Goal: Book appointment/travel/reservation

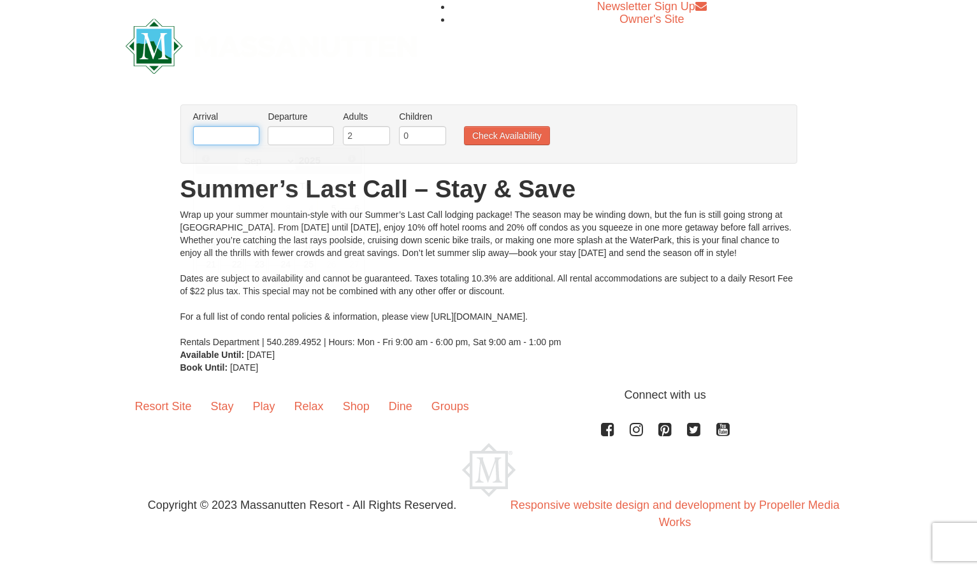
click at [239, 134] on input "text" at bounding box center [226, 135] width 66 height 19
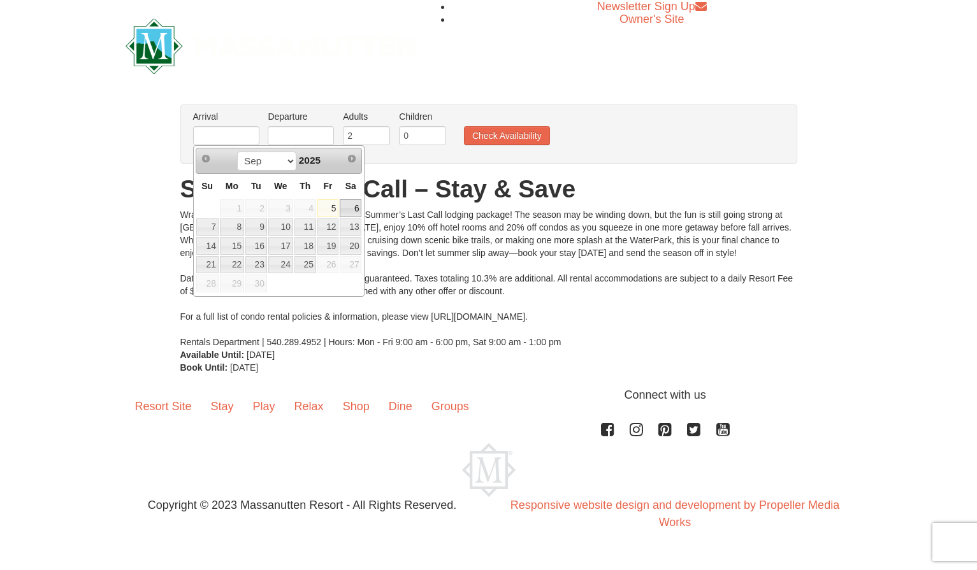
click at [352, 208] on link "6" at bounding box center [351, 208] width 22 height 18
type input "[DATE]"
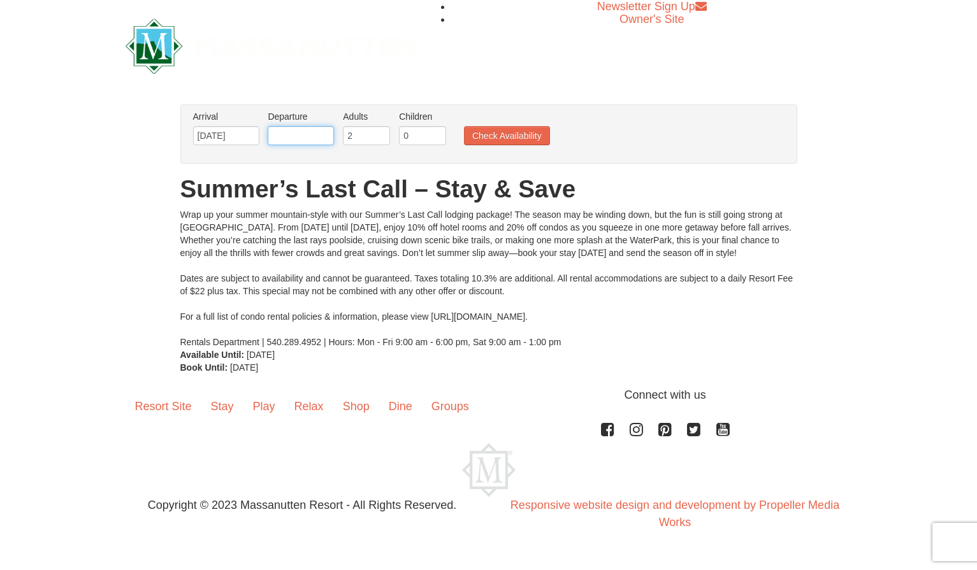
click at [305, 135] on input "text" at bounding box center [301, 135] width 66 height 19
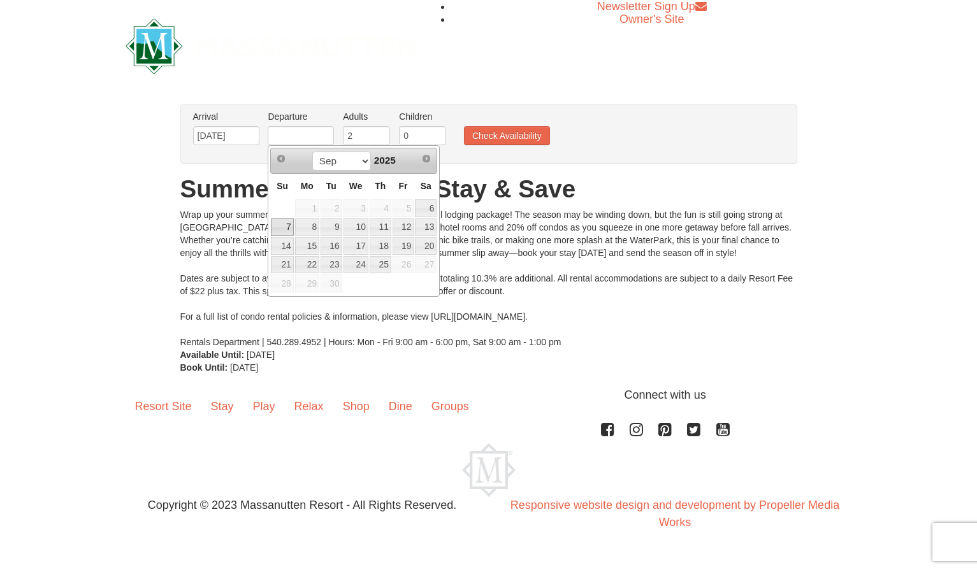
click at [288, 228] on link "7" at bounding box center [282, 228] width 22 height 18
type input "[DATE]"
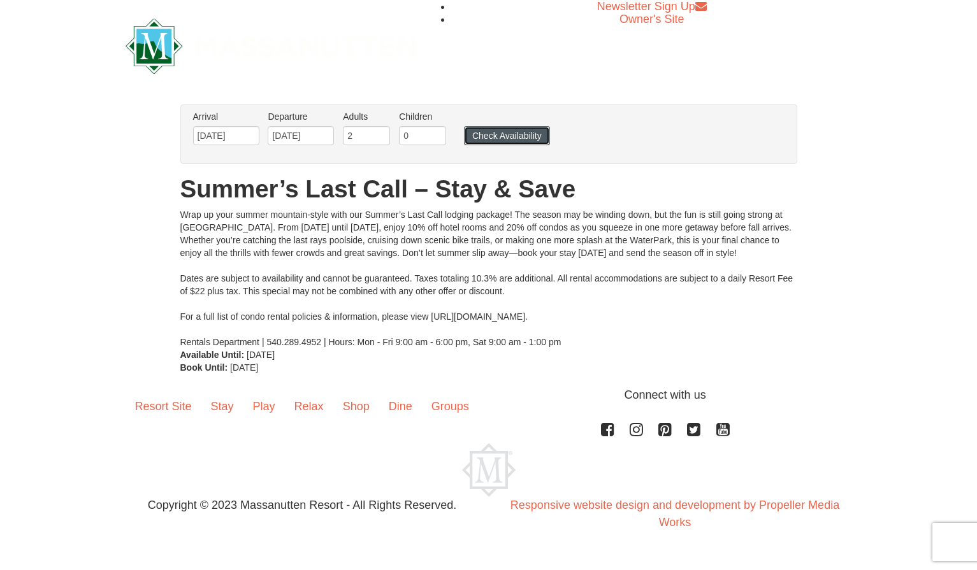
click at [494, 139] on button "Check Availability" at bounding box center [507, 135] width 86 height 19
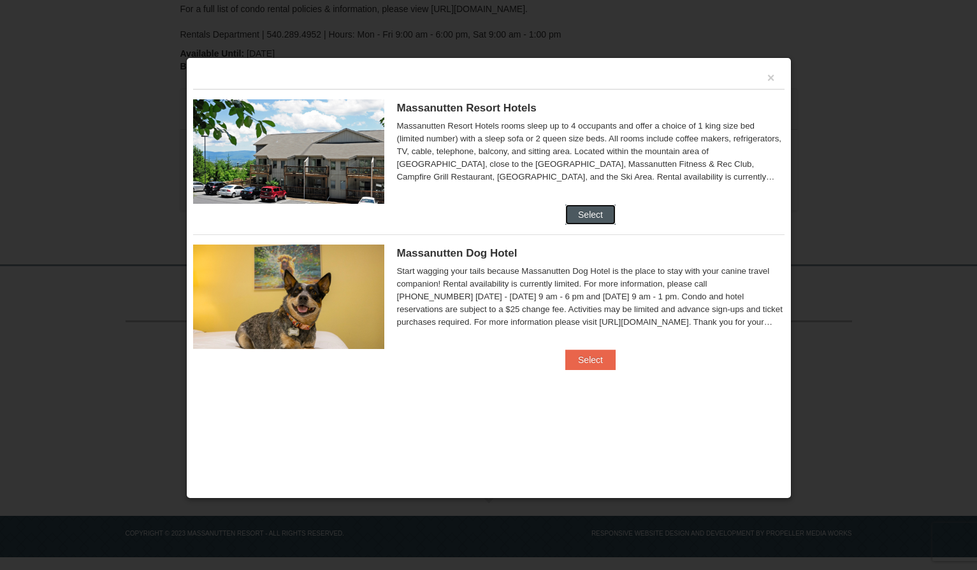
click at [581, 218] on button "Select" at bounding box center [590, 214] width 50 height 20
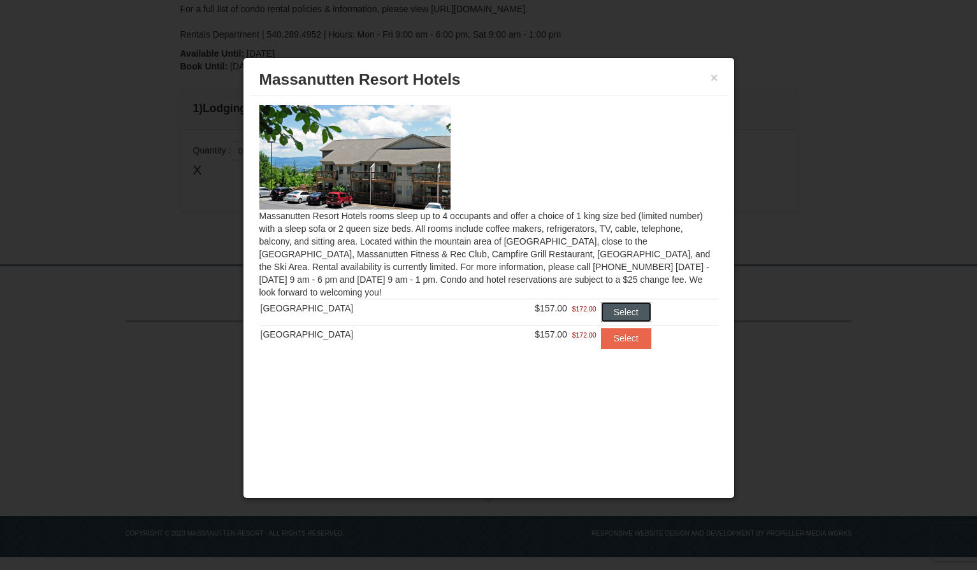
click at [620, 308] on button "Select" at bounding box center [626, 312] width 50 height 20
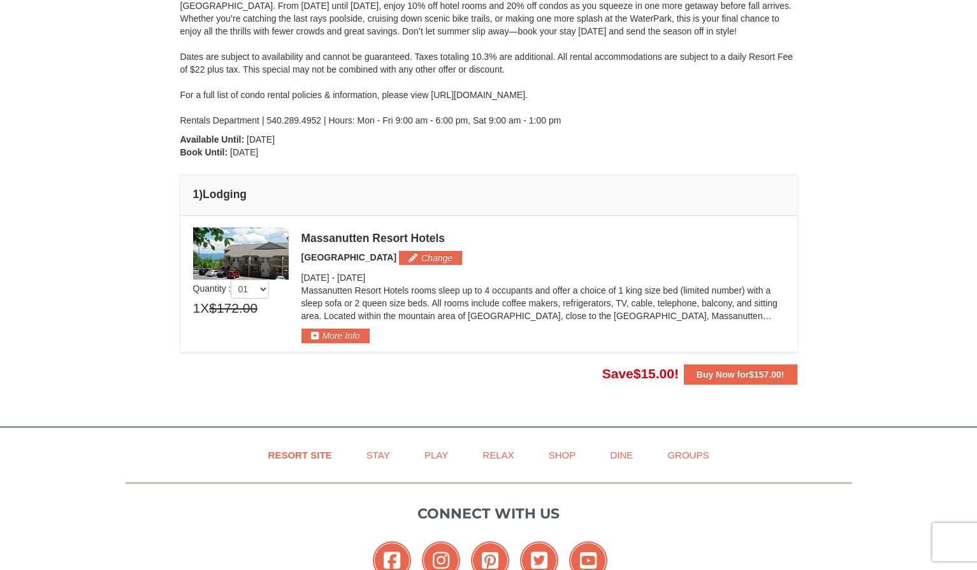
scroll to position [189, 0]
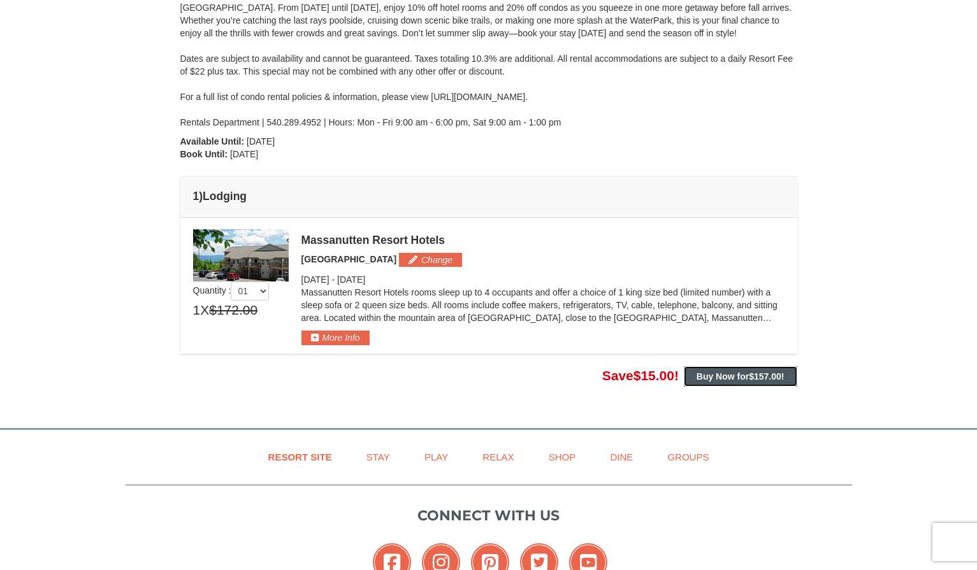
click at [703, 381] on strong "Buy Now for $157.00 !" at bounding box center [740, 376] width 88 height 10
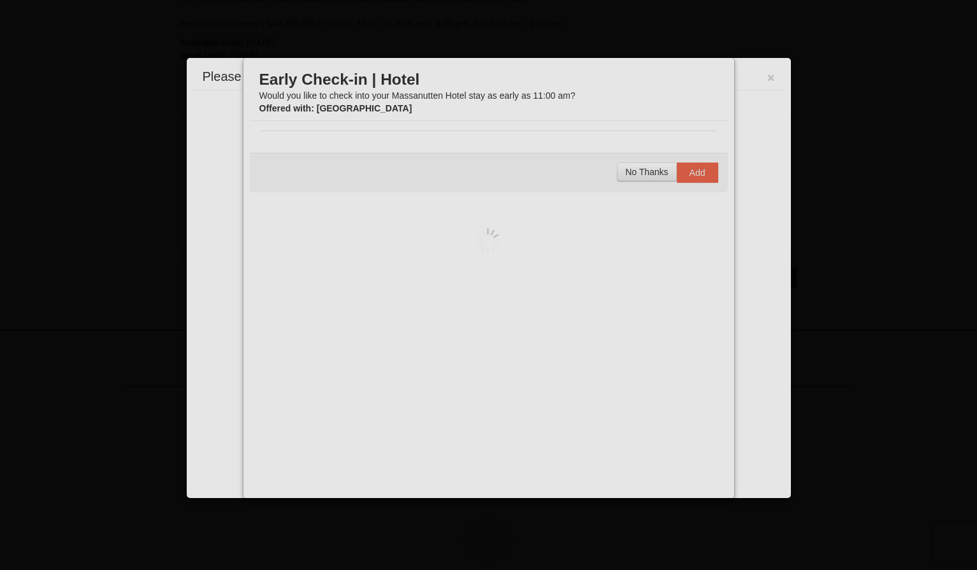
scroll to position [352, 0]
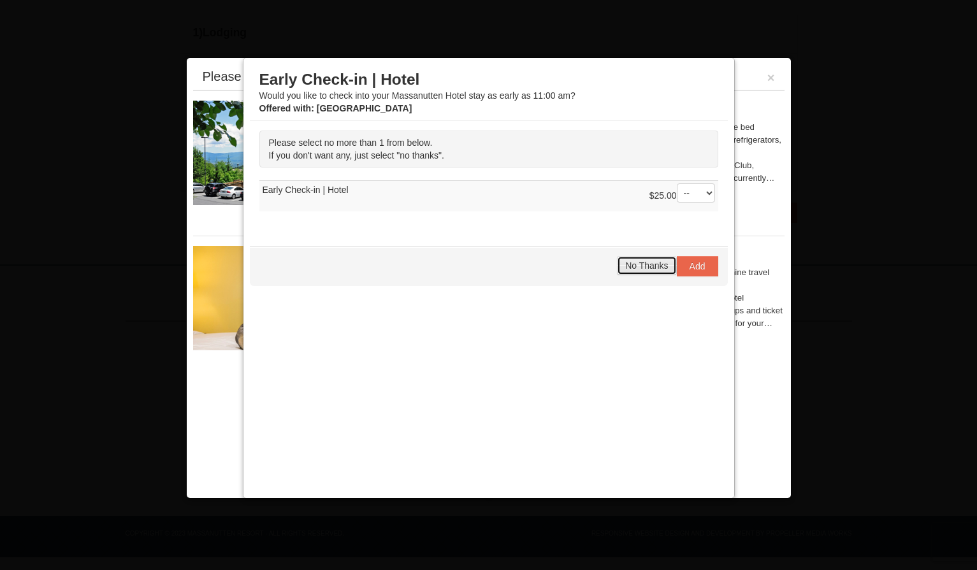
click at [655, 266] on span "No Thanks" at bounding box center [646, 266] width 43 height 10
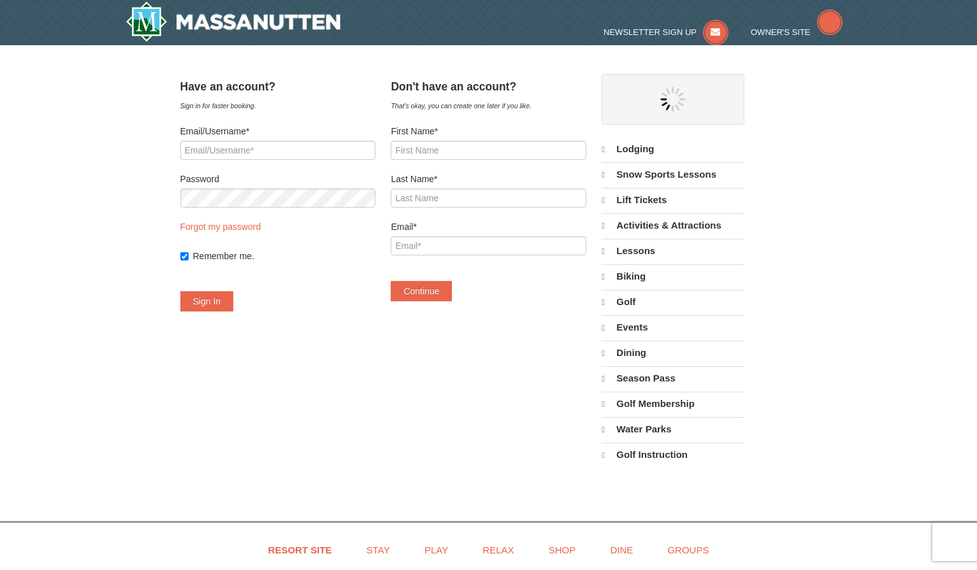
select select "9"
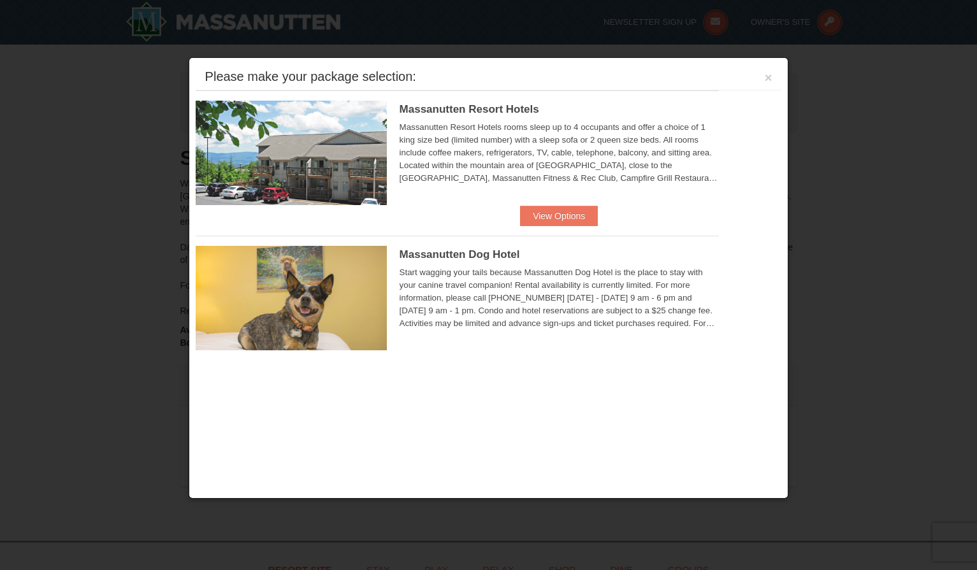
scroll to position [276, 0]
